Goal: Use online tool/utility

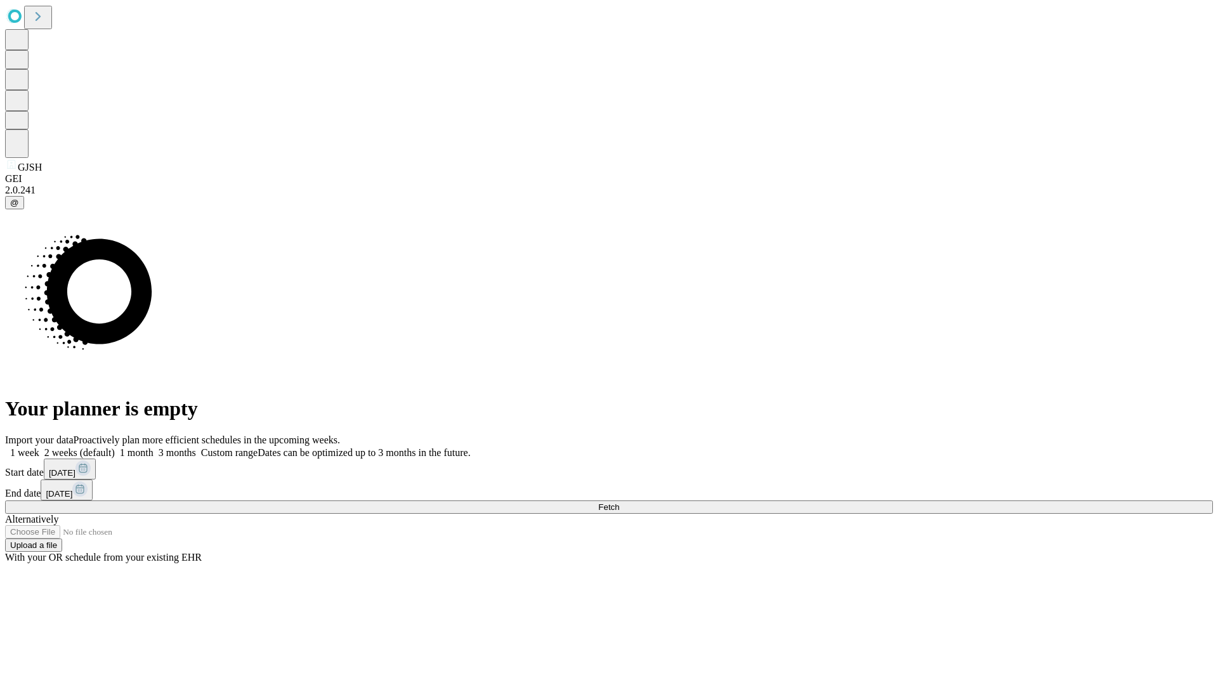
click at [619, 503] on span "Fetch" at bounding box center [608, 508] width 21 height 10
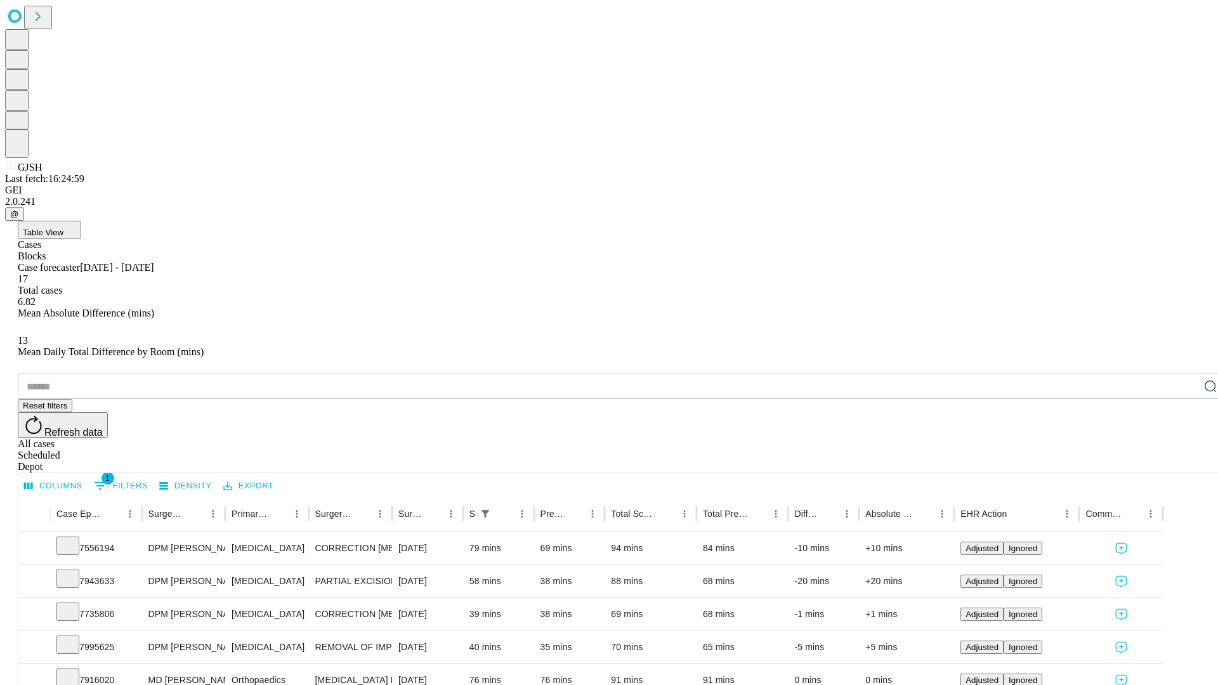
click at [63, 228] on span "Table View" at bounding box center [43, 233] width 41 height 10
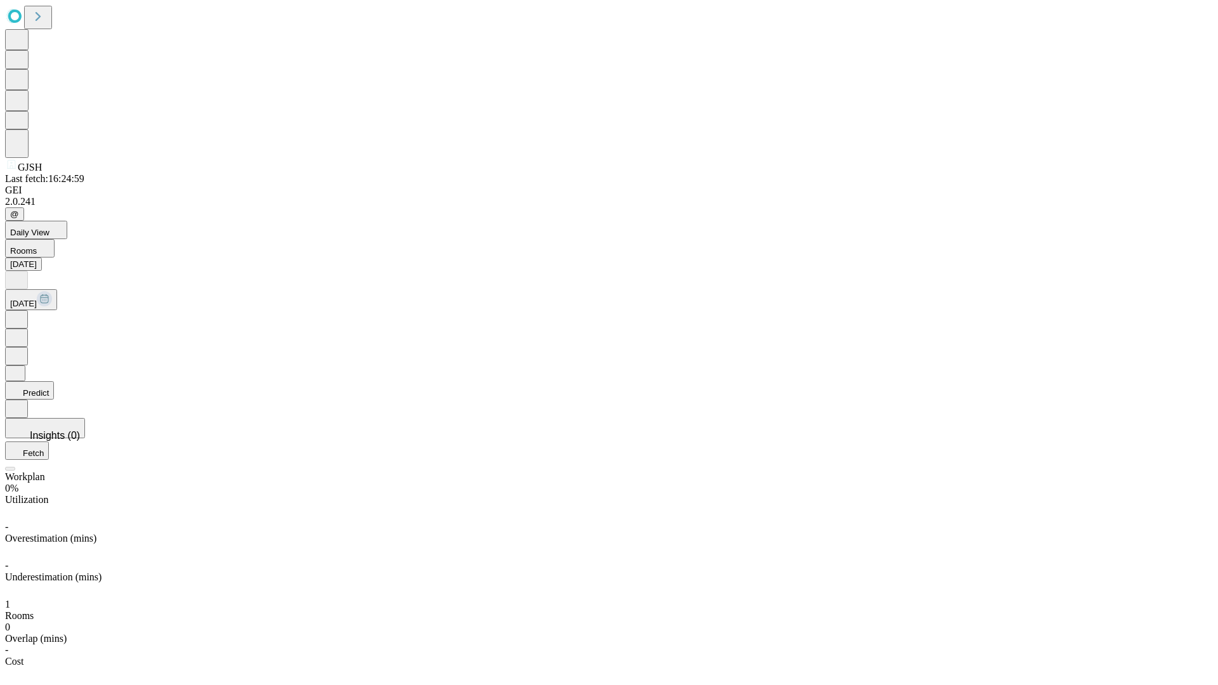
click at [54, 381] on button "Predict" at bounding box center [29, 390] width 49 height 18
